Goal: Transaction & Acquisition: Purchase product/service

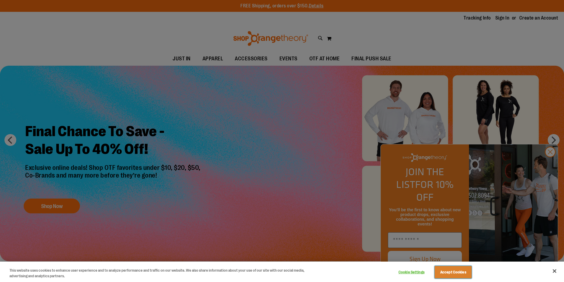
click at [465, 274] on button "Accept Cookies" at bounding box center [452, 272] width 37 height 12
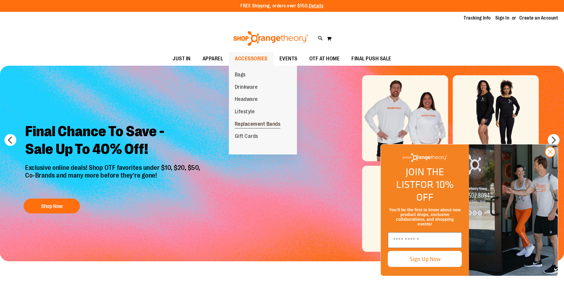
click at [258, 125] on span "Replacement Bands" at bounding box center [258, 124] width 46 height 7
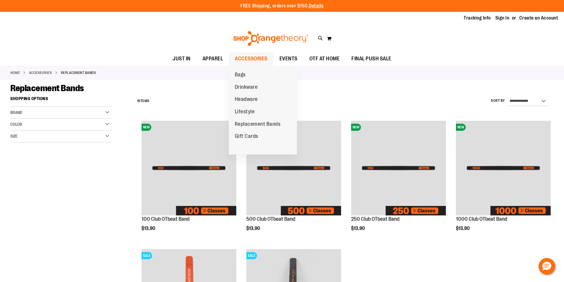
click at [254, 59] on span "ACCESSORIES" at bounding box center [251, 58] width 33 height 13
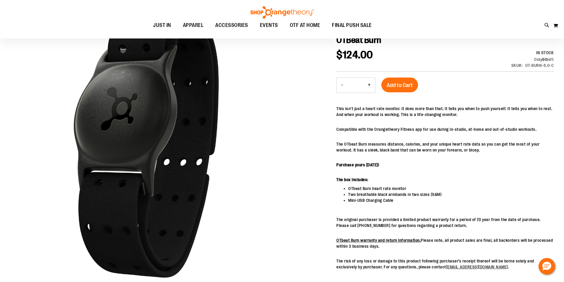
scroll to position [89, 0]
